Goal: Task Accomplishment & Management: Complete application form

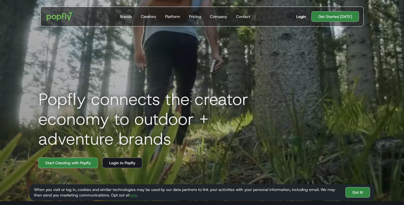
click at [301, 14] on div "Login" at bounding box center [301, 17] width 10 height 6
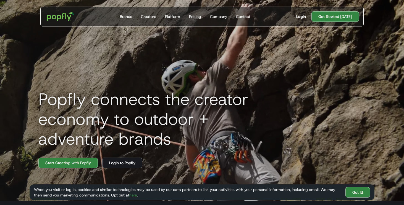
click at [300, 14] on div "Login" at bounding box center [301, 17] width 10 height 6
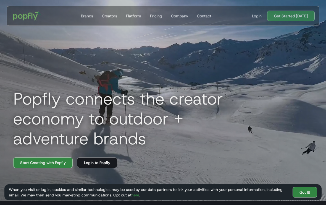
click at [269, 19] on link "Get Started [DATE]" at bounding box center [290, 16] width 47 height 10
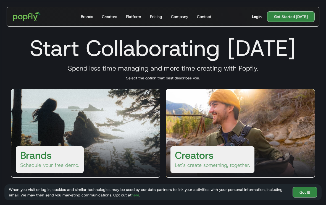
click at [257, 16] on div "Login" at bounding box center [257, 17] width 10 height 6
